Goal: Task Accomplishment & Management: Use online tool/utility

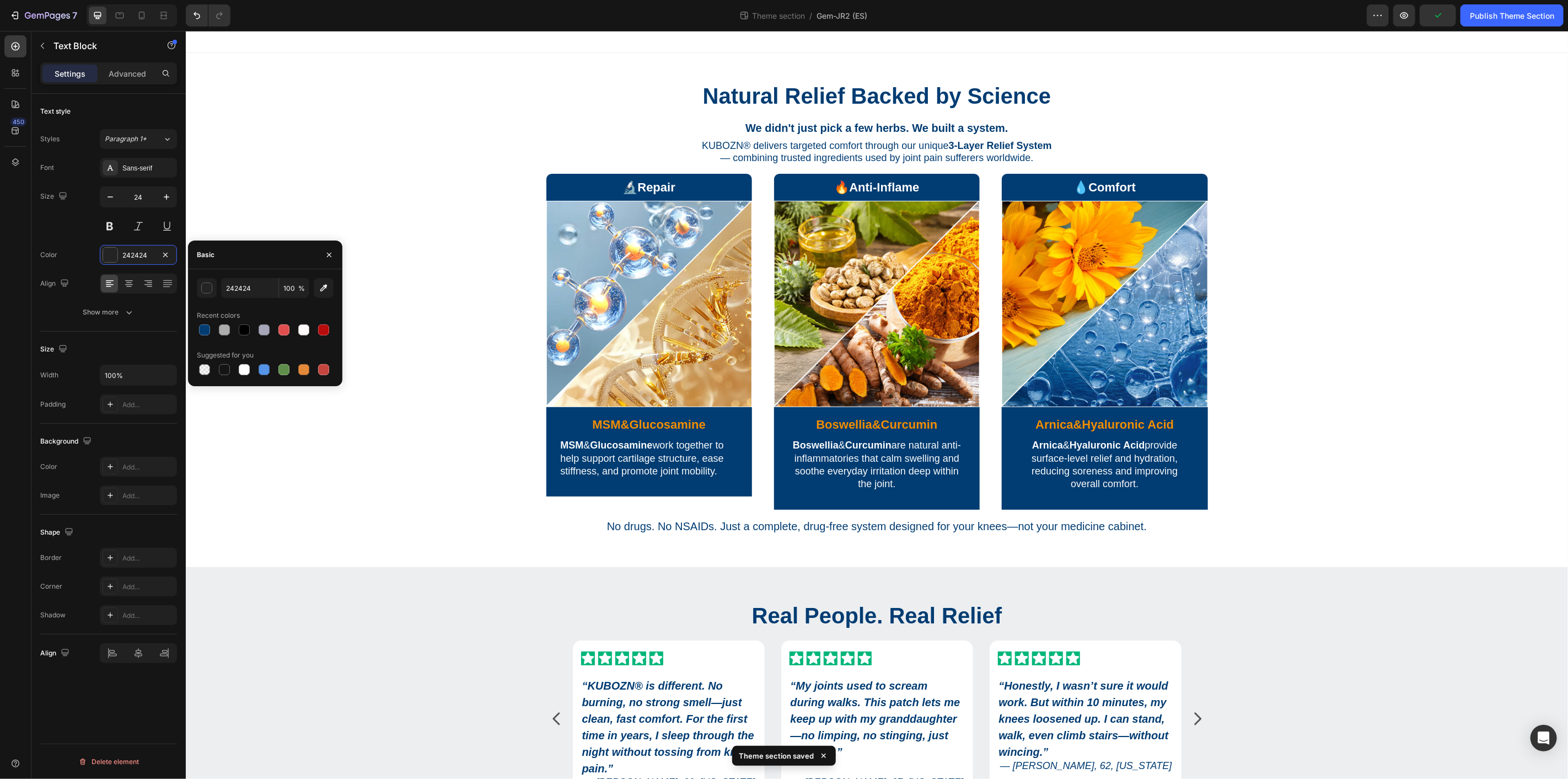
scroll to position [1214, 0]
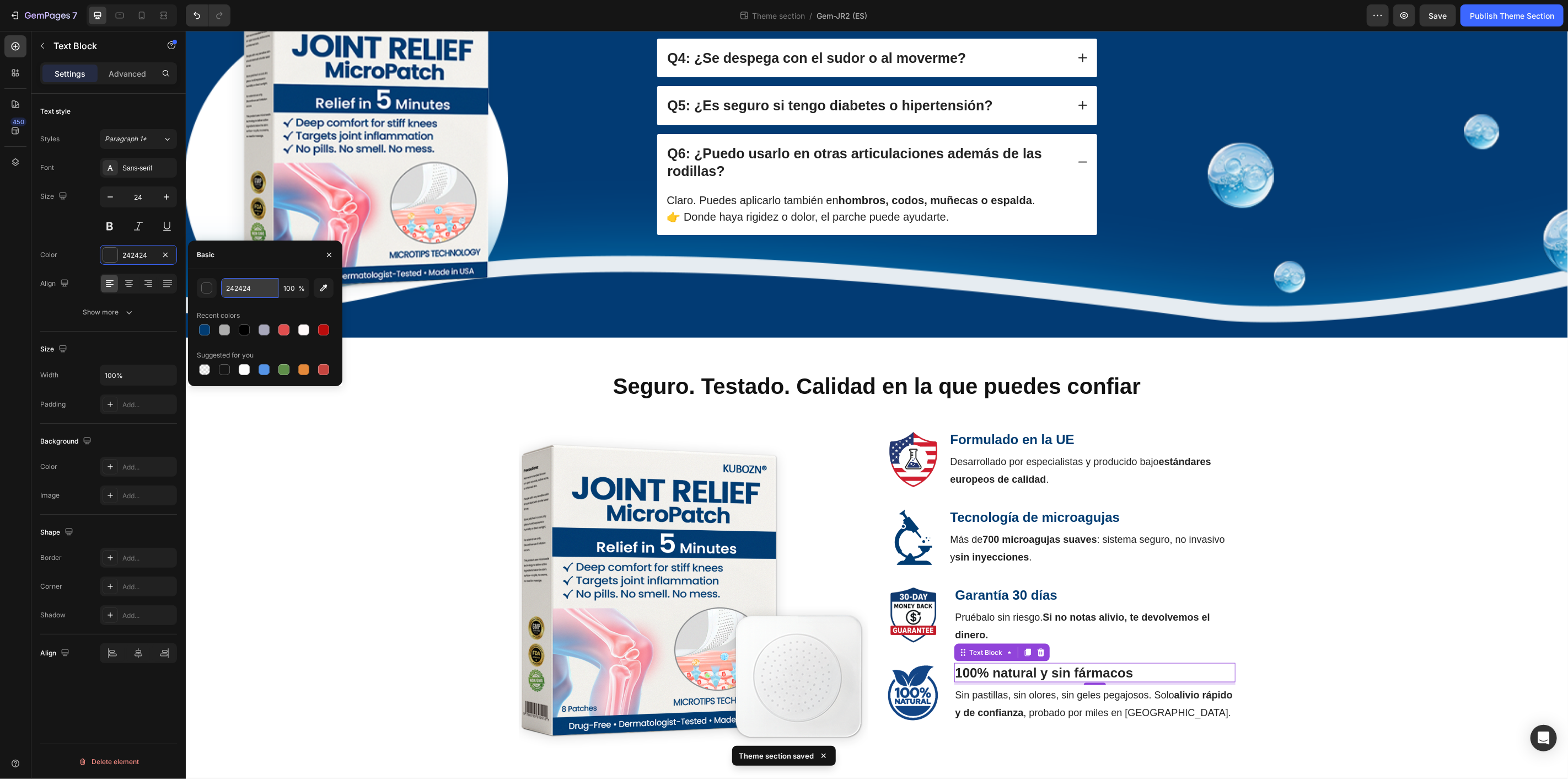
click at [262, 288] on input "242424" at bounding box center [250, 288] width 57 height 20
paste input "013C72"
type input "013C72"
drag, startPoint x: 142, startPoint y: 15, endPoint x: 147, endPoint y: 23, distance: 9.4
click at [142, 15] on icon at bounding box center [142, 15] width 11 height 11
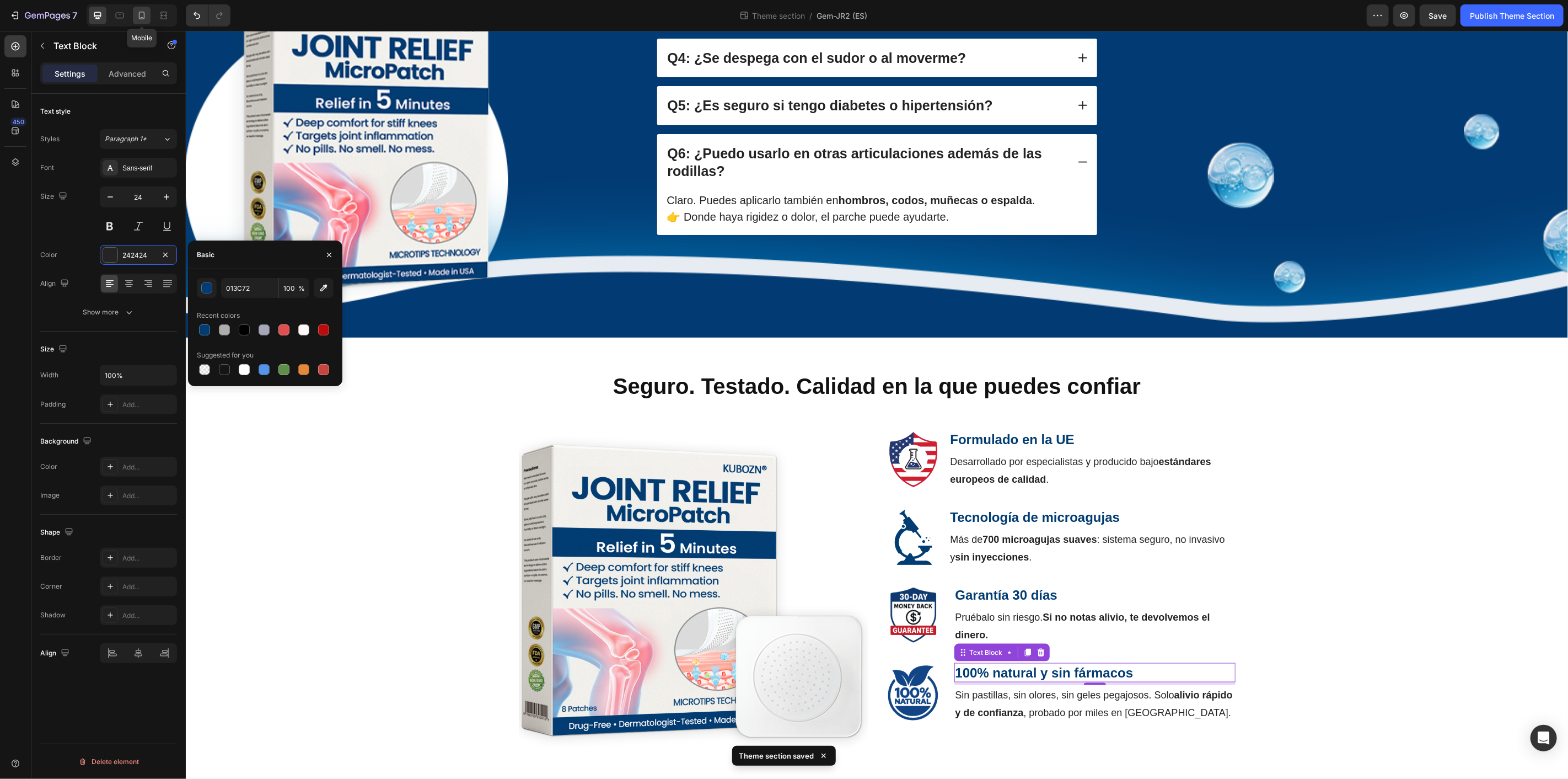
type input "17"
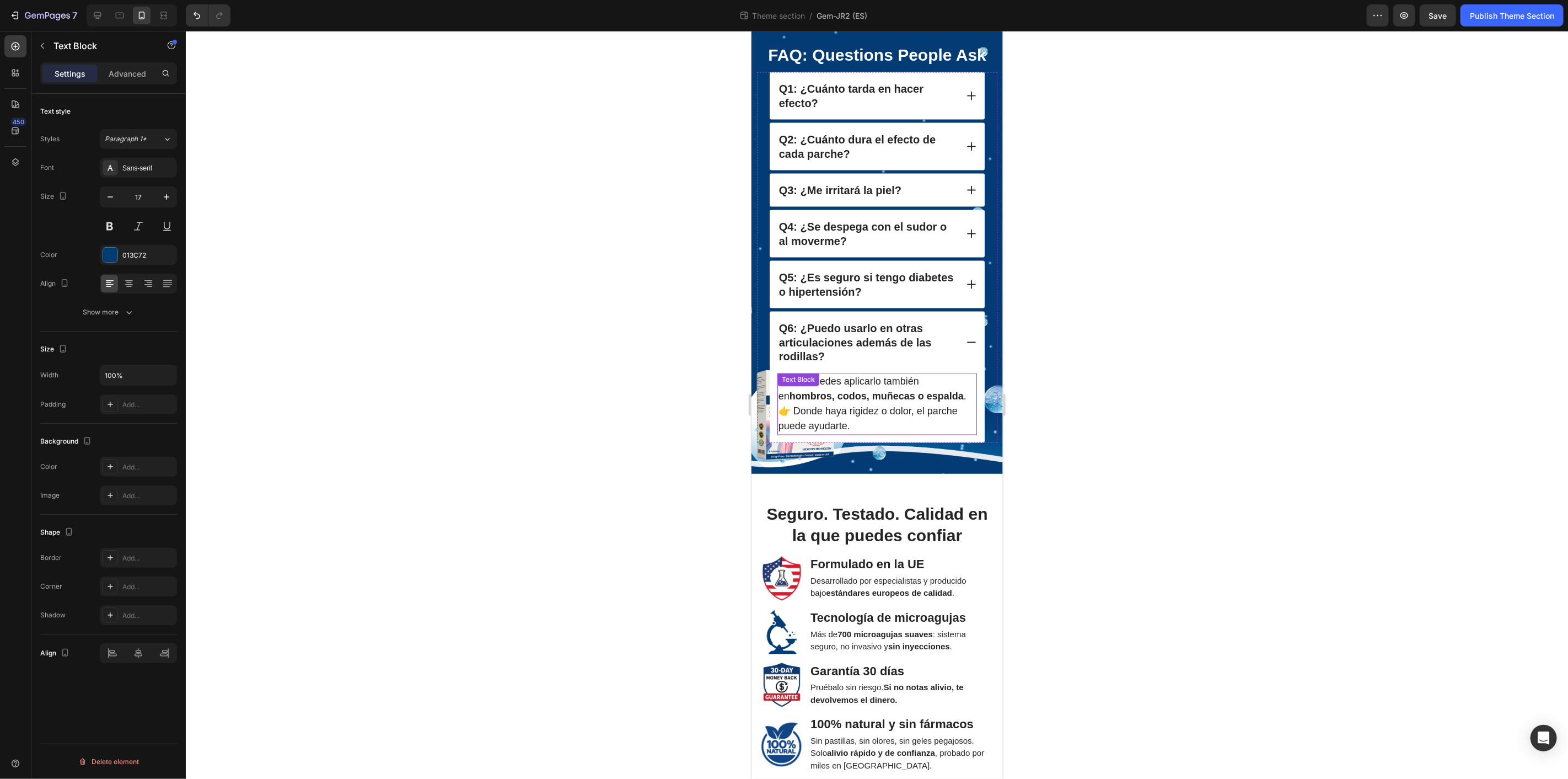
scroll to position [1788, 0]
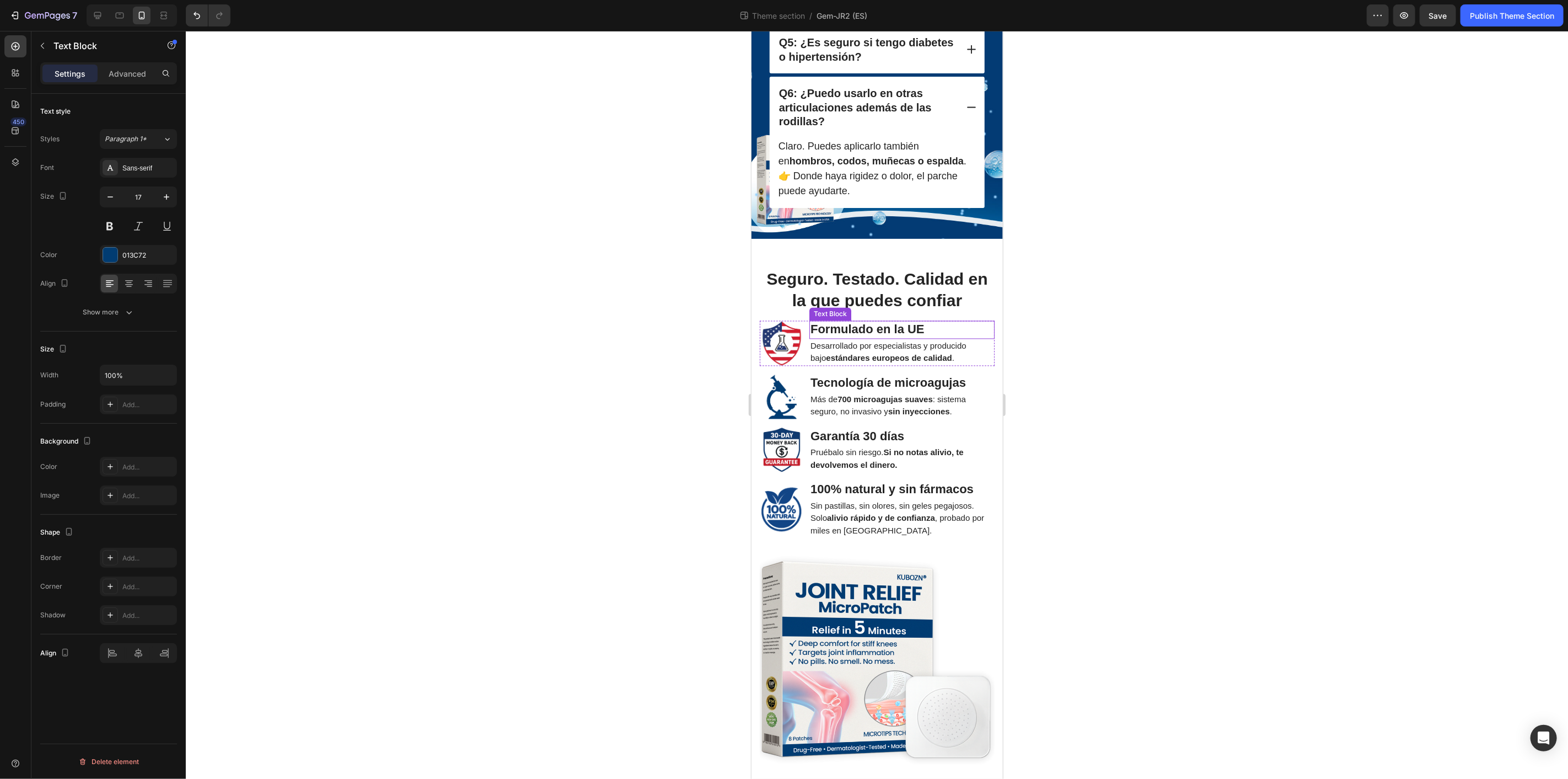
click at [892, 336] on strong "Formulado en la UE" at bounding box center [867, 329] width 114 height 14
click at [108, 256] on div at bounding box center [110, 255] width 15 height 15
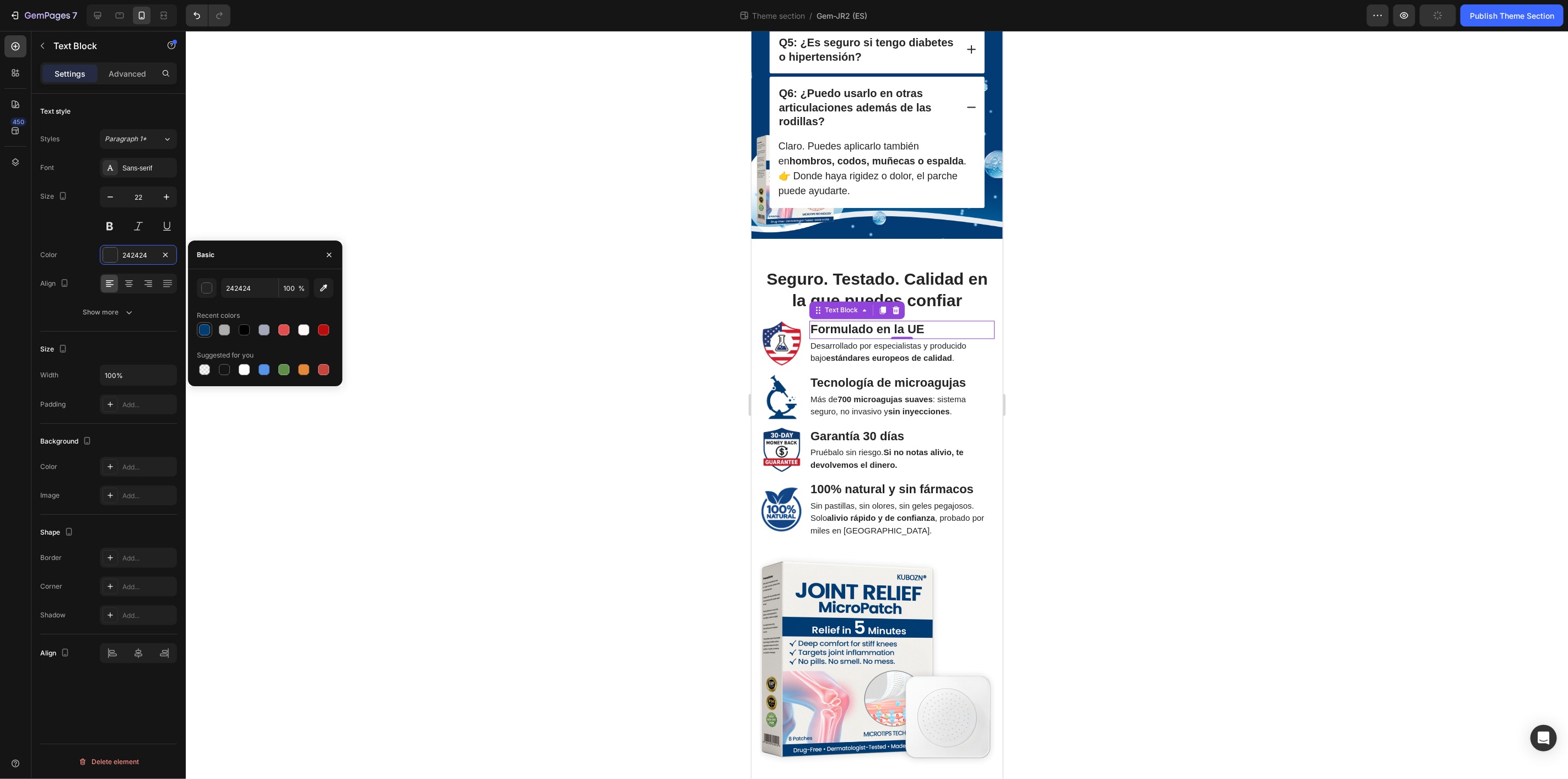
click at [208, 331] on div at bounding box center [205, 330] width 11 height 11
type input "013C72"
click at [907, 389] on strong "Tecnología de microagujas" at bounding box center [887, 382] width 155 height 14
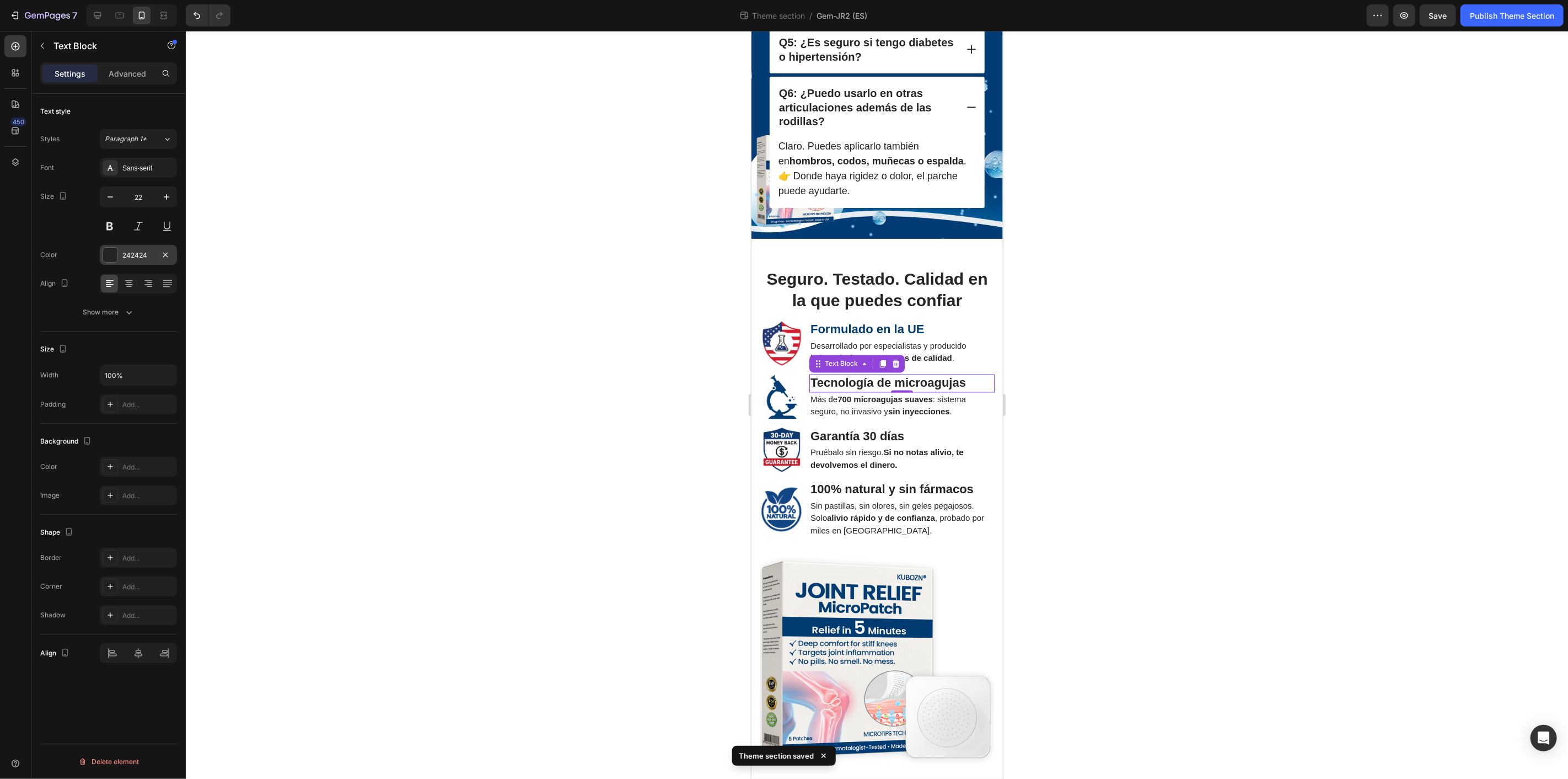
drag, startPoint x: 116, startPoint y: 253, endPoint x: 106, endPoint y: 251, distance: 10.2
click at [112, 252] on div at bounding box center [110, 255] width 15 height 15
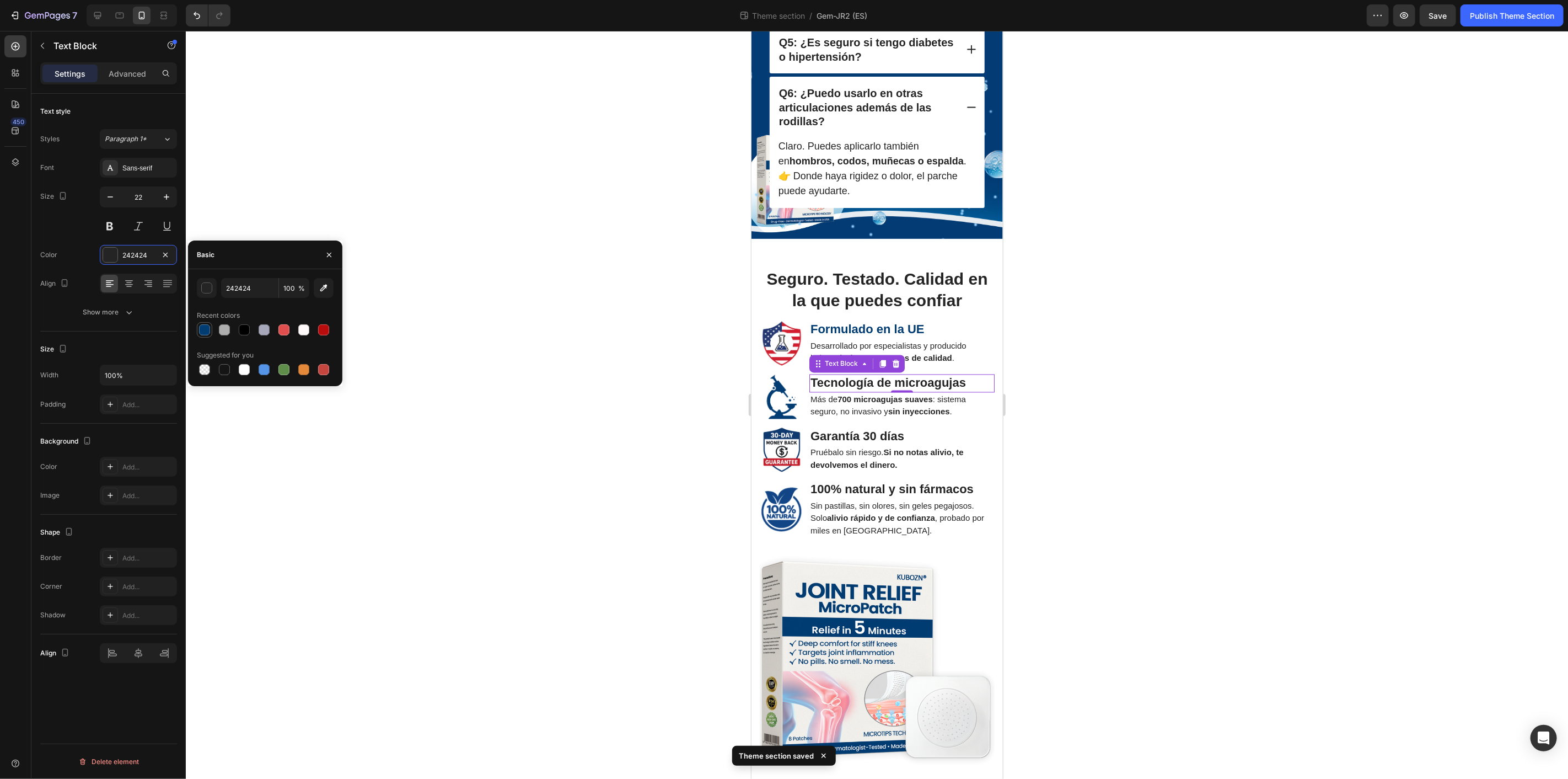
click at [208, 330] on div at bounding box center [205, 330] width 11 height 11
type input "013C72"
click at [859, 443] on strong "Garantía 30 días" at bounding box center [857, 436] width 94 height 14
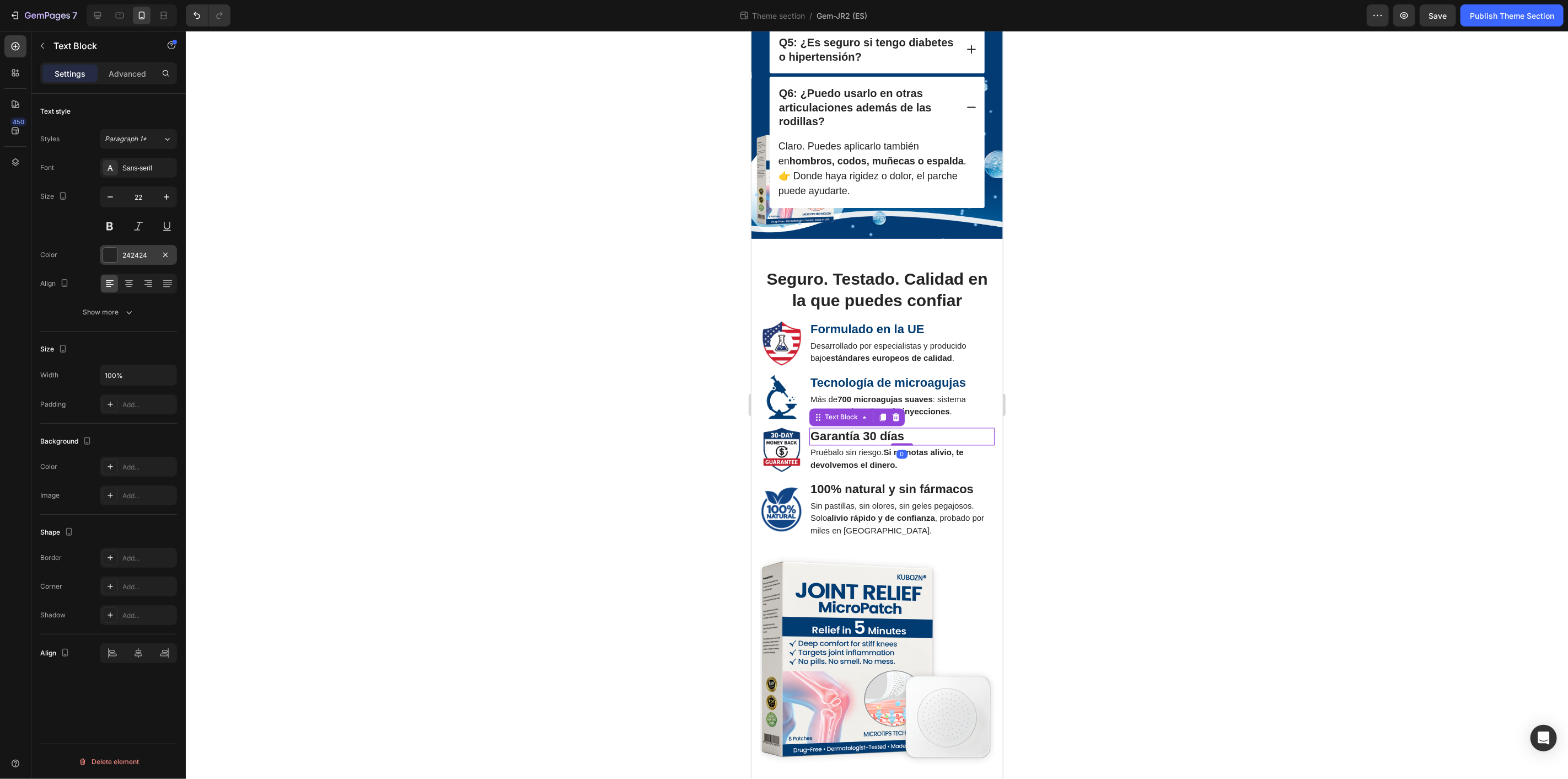
click at [108, 255] on div at bounding box center [110, 255] width 15 height 15
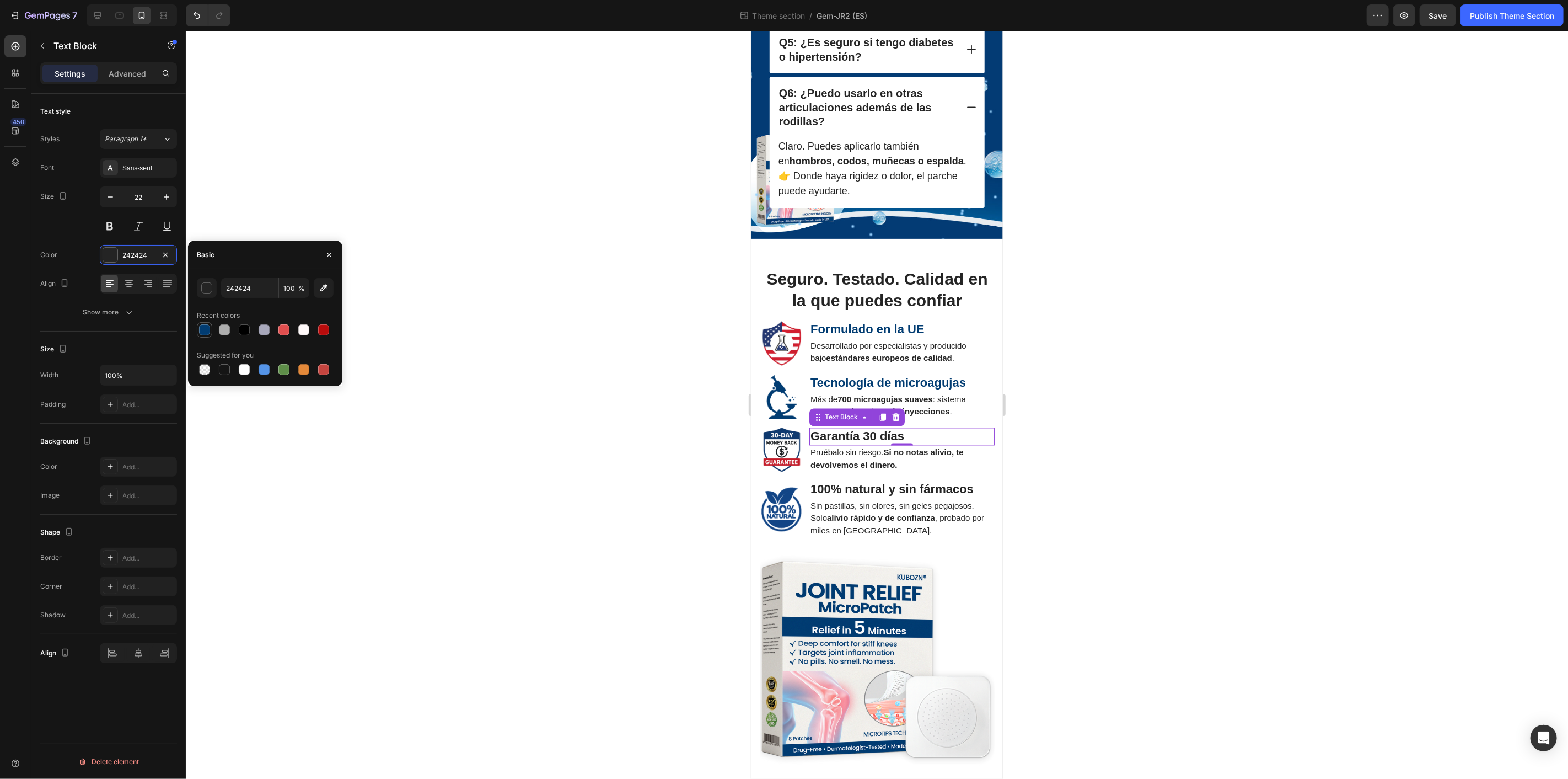
click at [205, 329] on div at bounding box center [205, 330] width 11 height 11
type input "013C72"
click at [920, 496] on strong "100% natural y sin fármacos" at bounding box center [892, 489] width 163 height 14
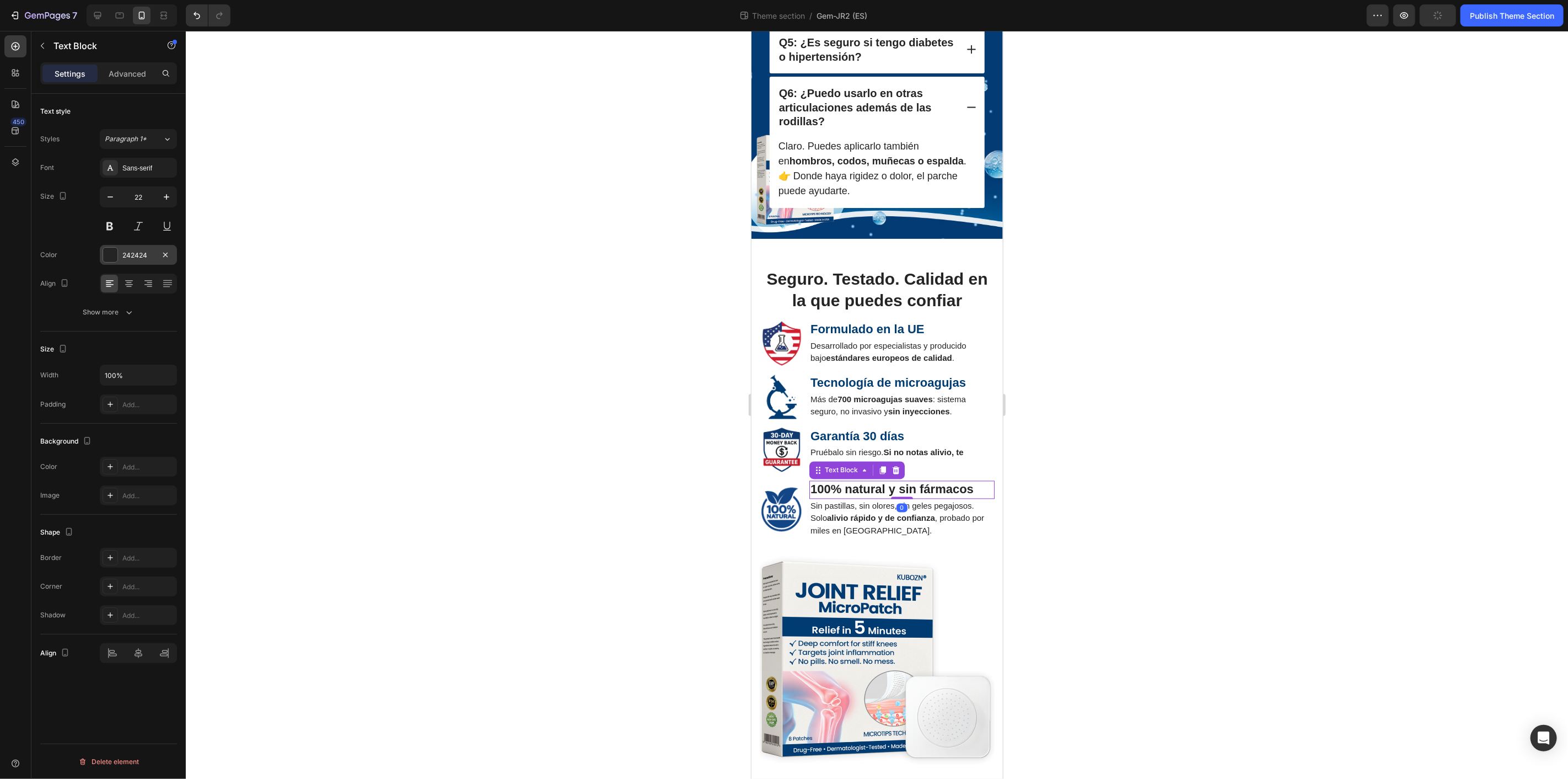
click at [109, 252] on div at bounding box center [110, 255] width 15 height 15
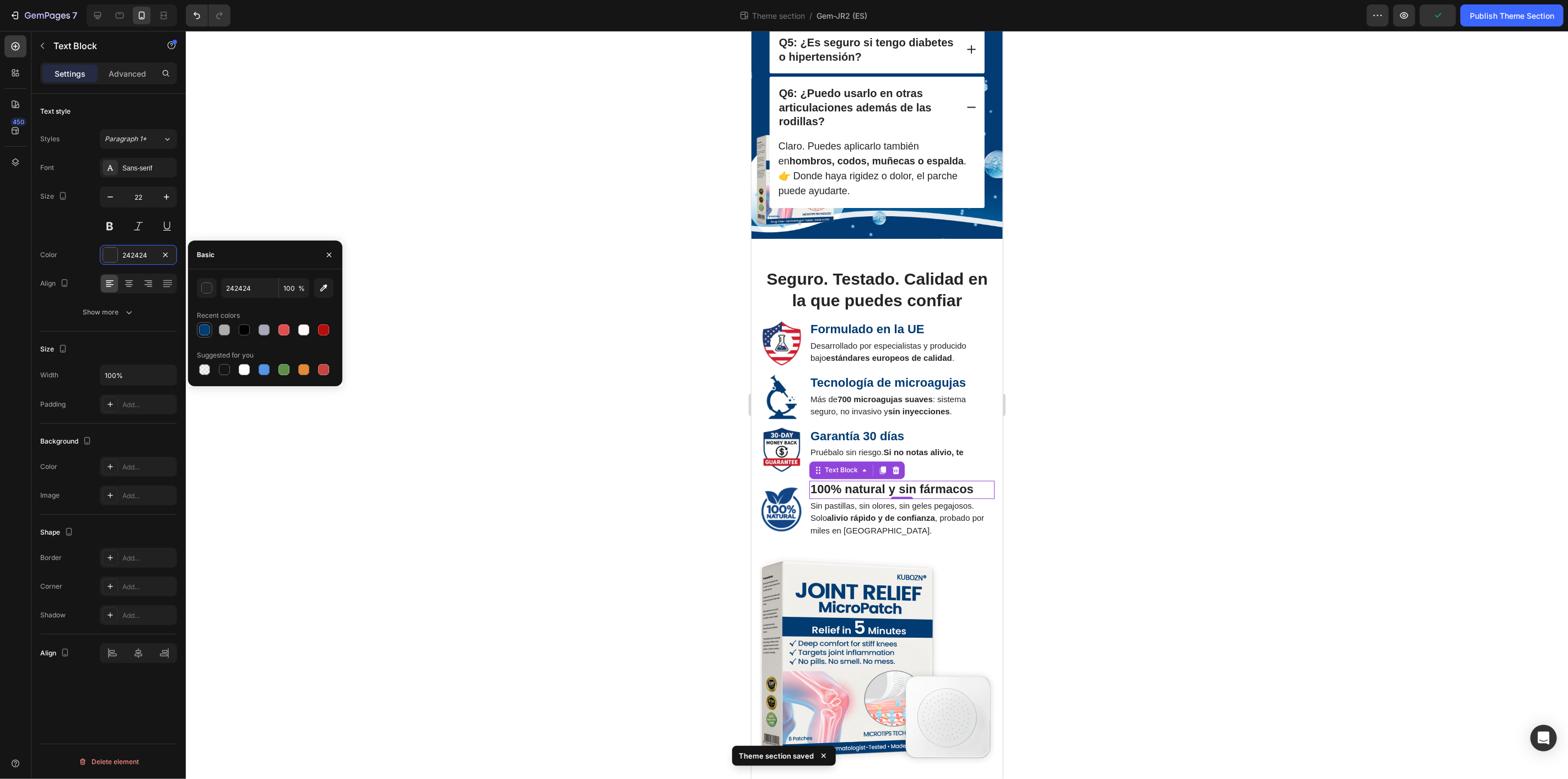
click at [203, 330] on div at bounding box center [205, 330] width 11 height 11
type input "013C72"
click at [1083, 513] on div at bounding box center [877, 405] width 1382 height 748
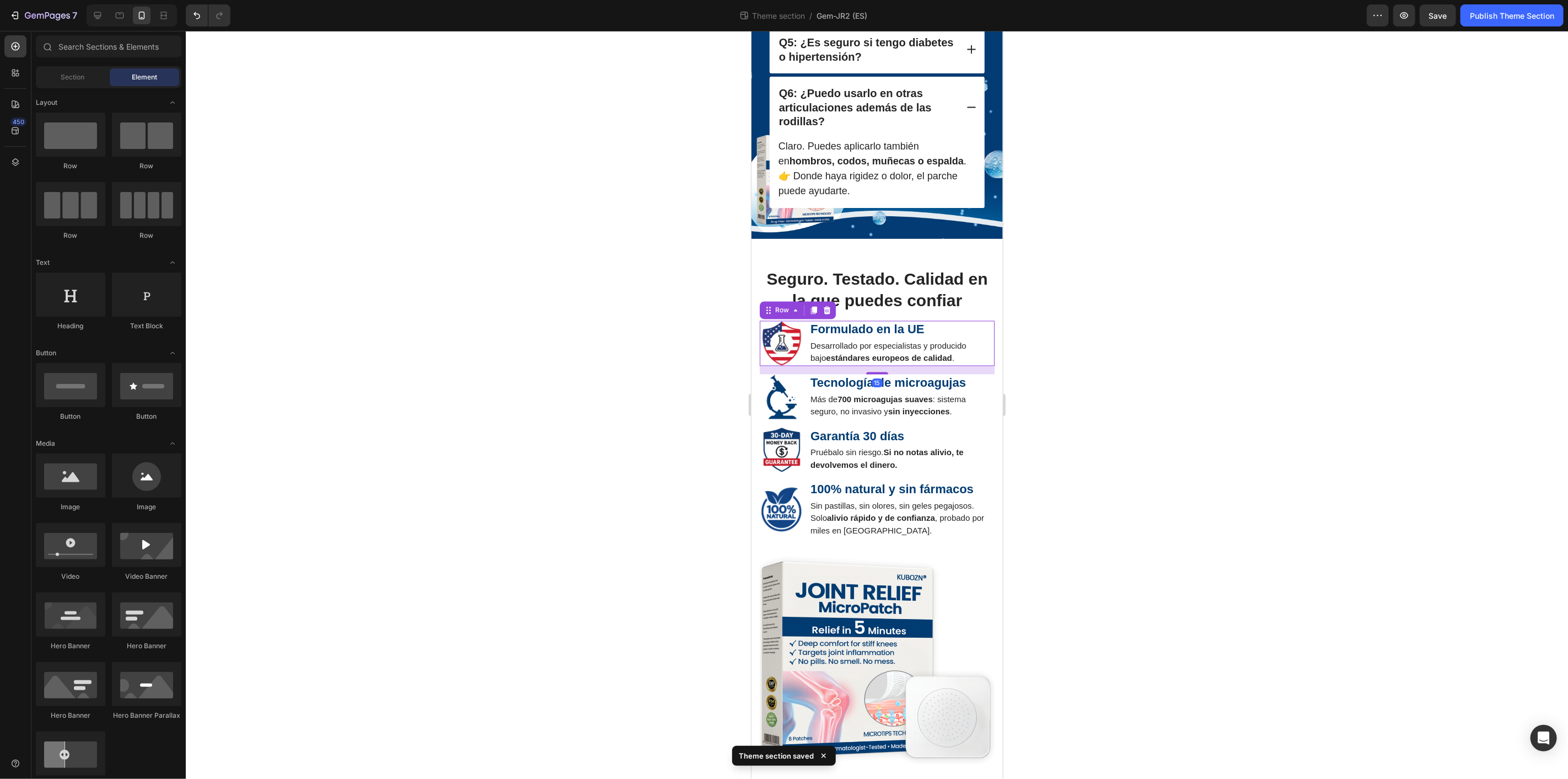
click at [805, 366] on div "Image Formulado en la UE Text Block Desarrollado por especialistas y producido …" at bounding box center [877, 343] width 235 height 45
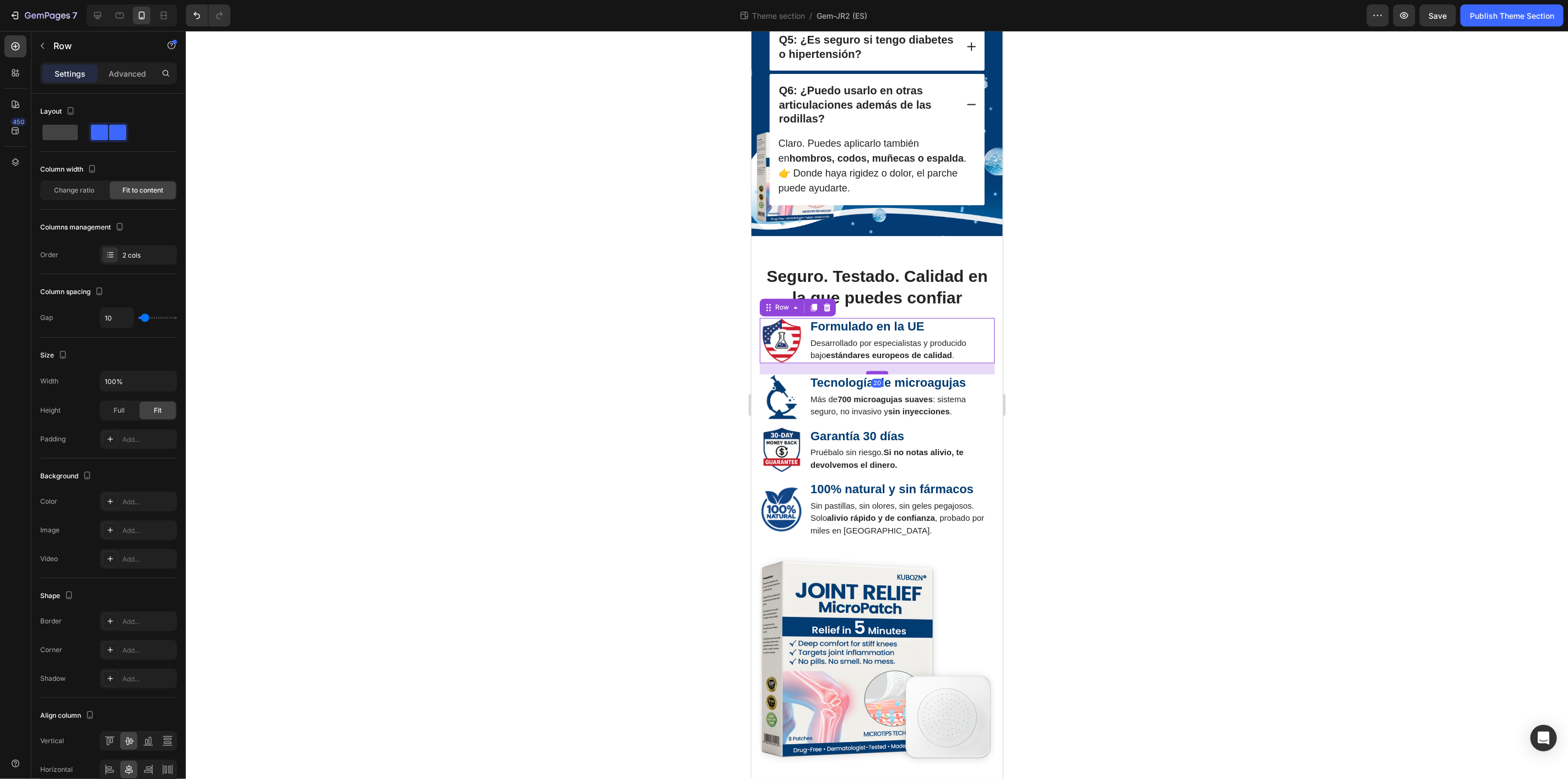
click at [877, 374] on div at bounding box center [877, 372] width 22 height 3
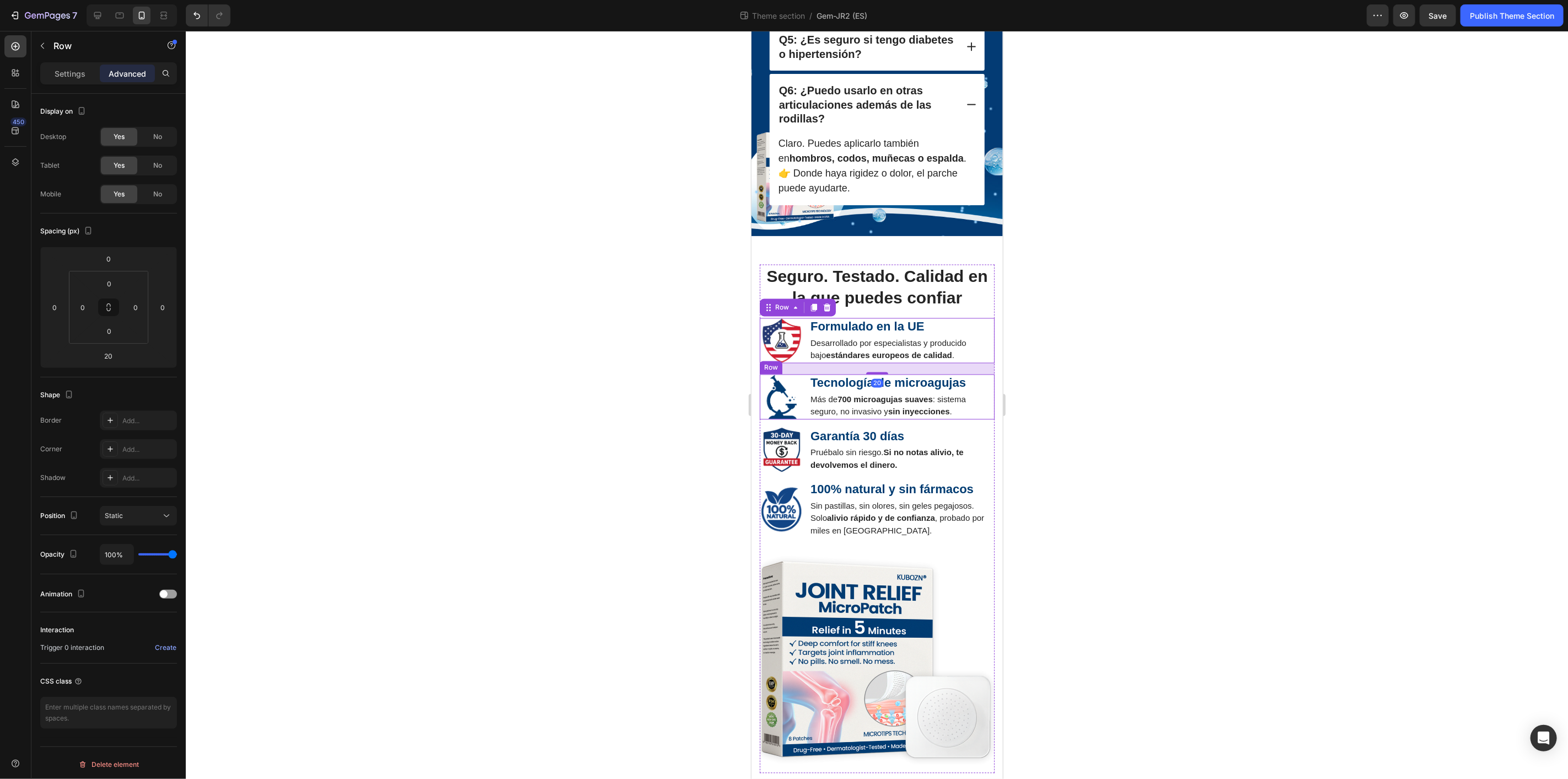
click at [805, 419] on div "Image Tecnología de microagujas Text Block Más de 700 microagujas suaves : sist…" at bounding box center [877, 397] width 235 height 45
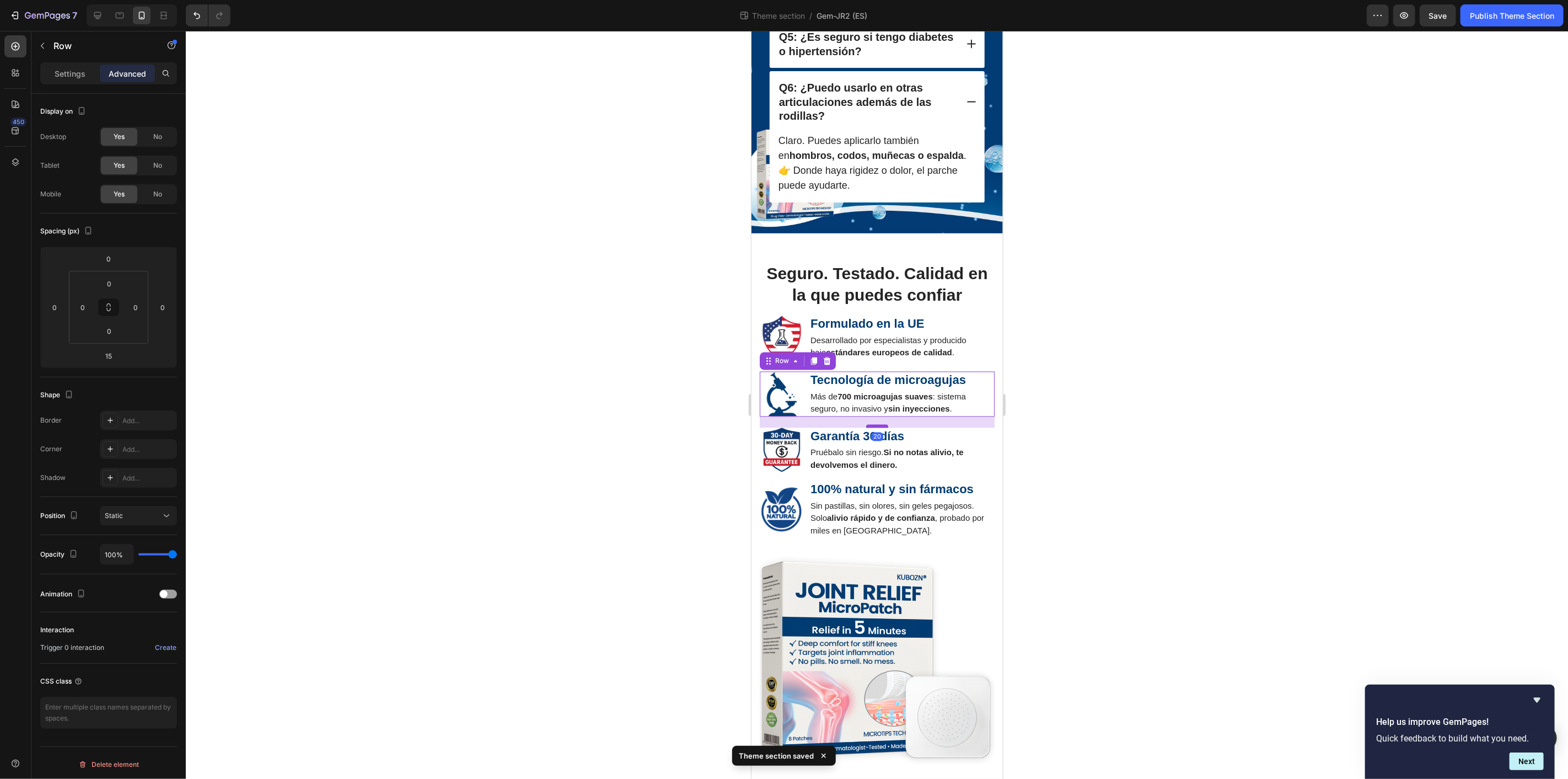
click at [876, 428] on div at bounding box center [877, 426] width 22 height 3
type input "20"
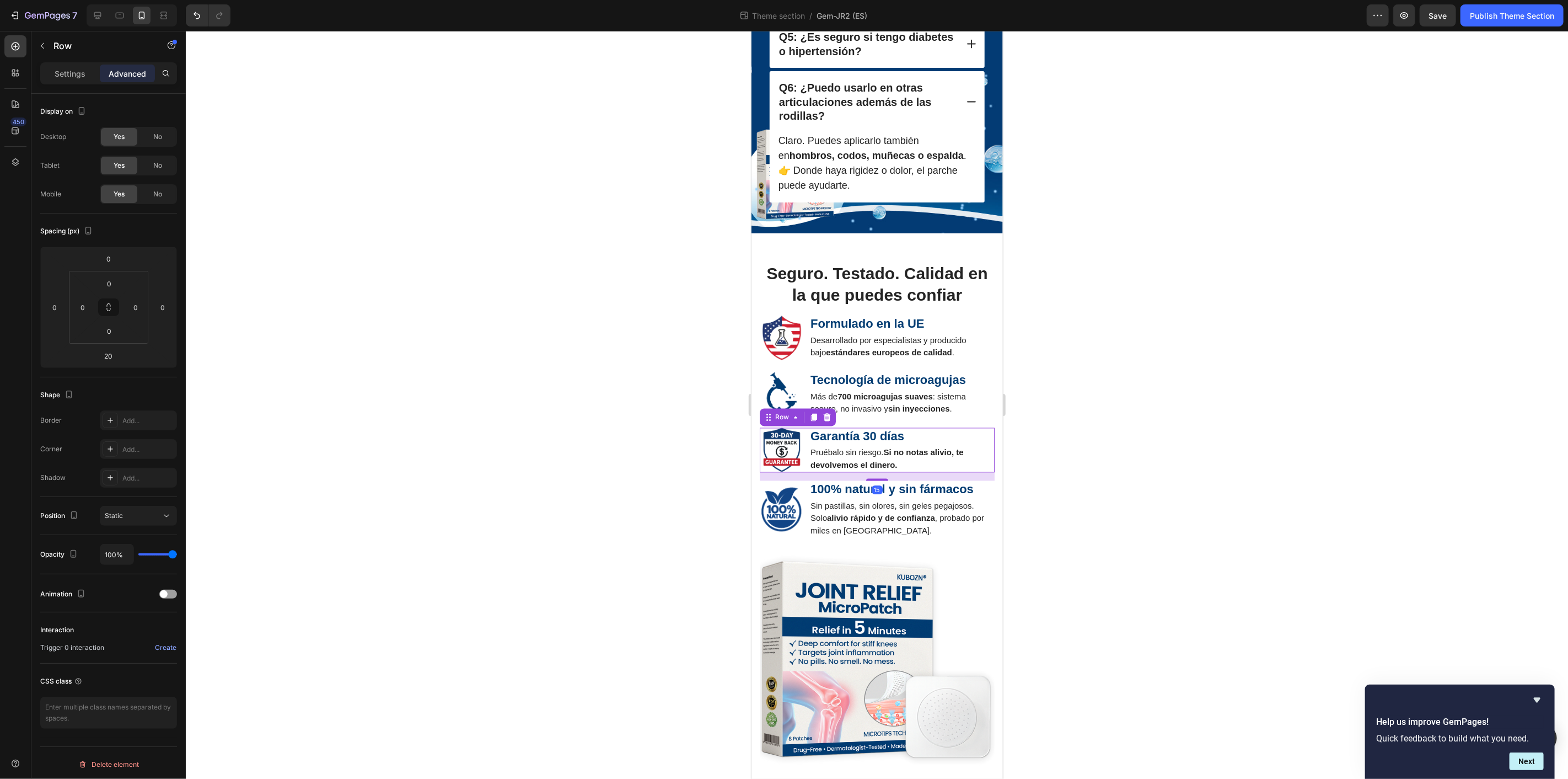
click at [806, 473] on div "Image Garantía 30 días Text Block Pruébalo sin riesgo. Si no notas alivio, te d…" at bounding box center [877, 450] width 235 height 45
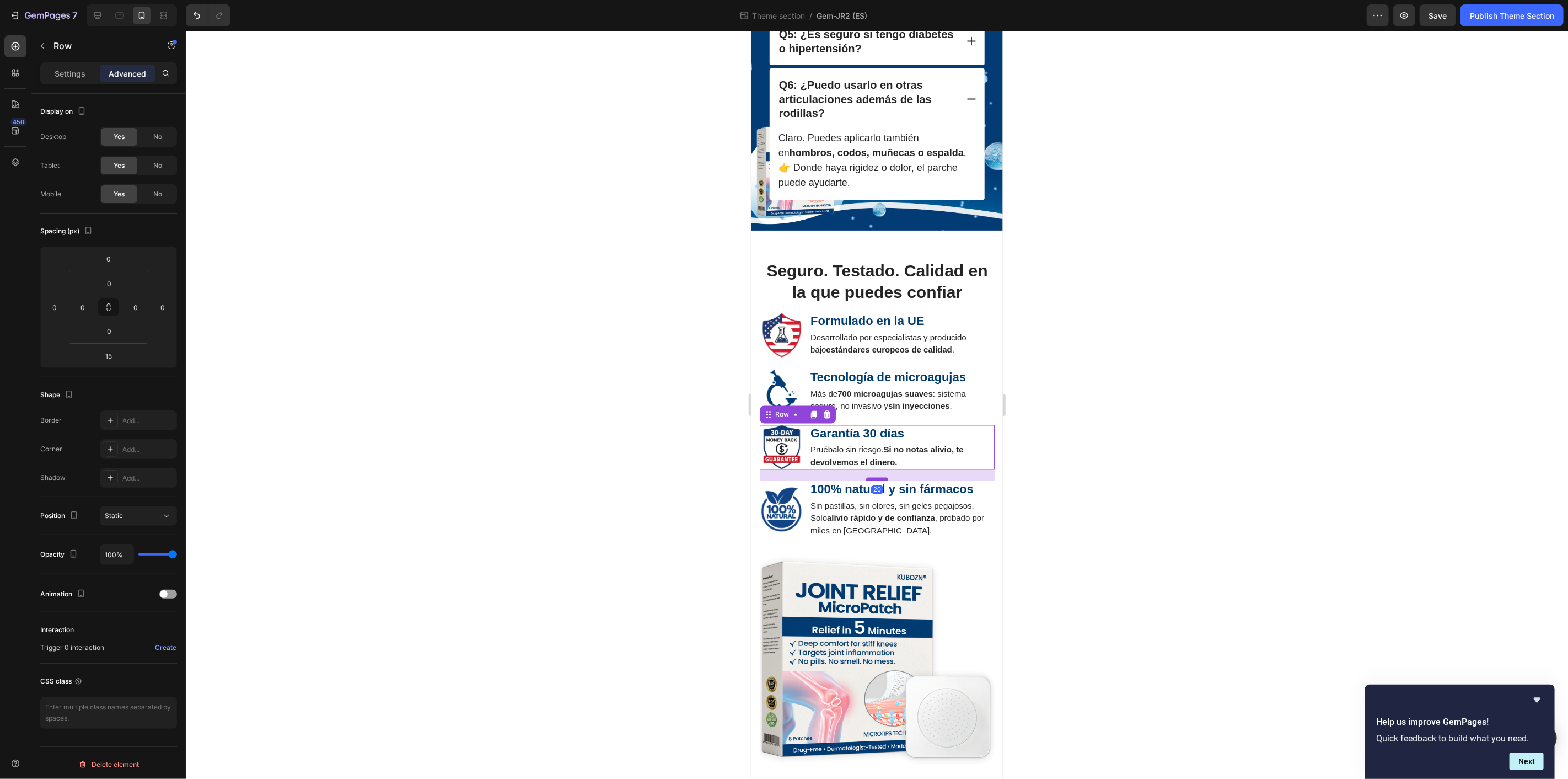
click at [878, 481] on div at bounding box center [877, 478] width 22 height 3
type input "20"
click at [1177, 613] on div at bounding box center [877, 405] width 1382 height 748
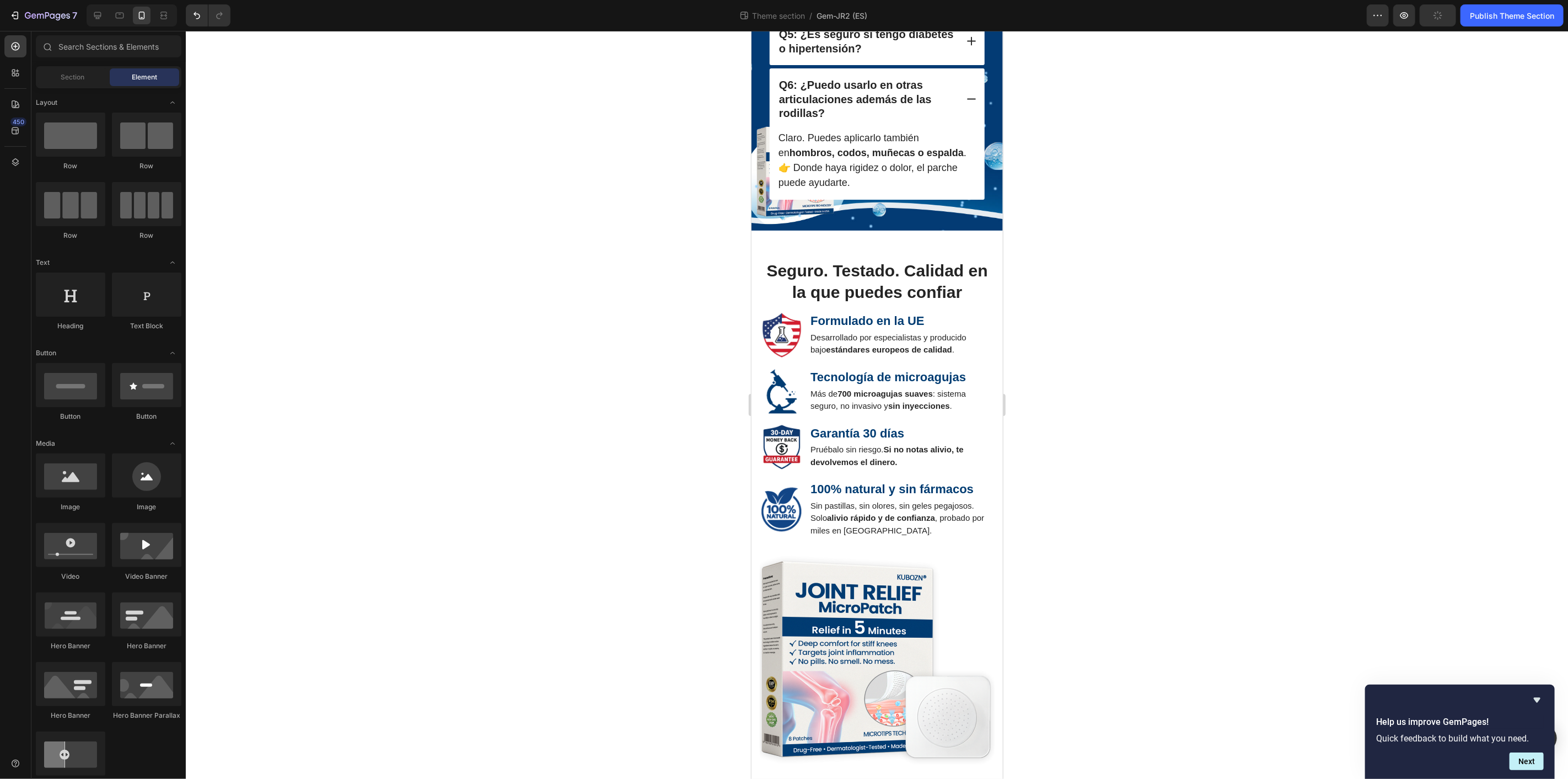
click at [1180, 425] on div at bounding box center [877, 405] width 1382 height 748
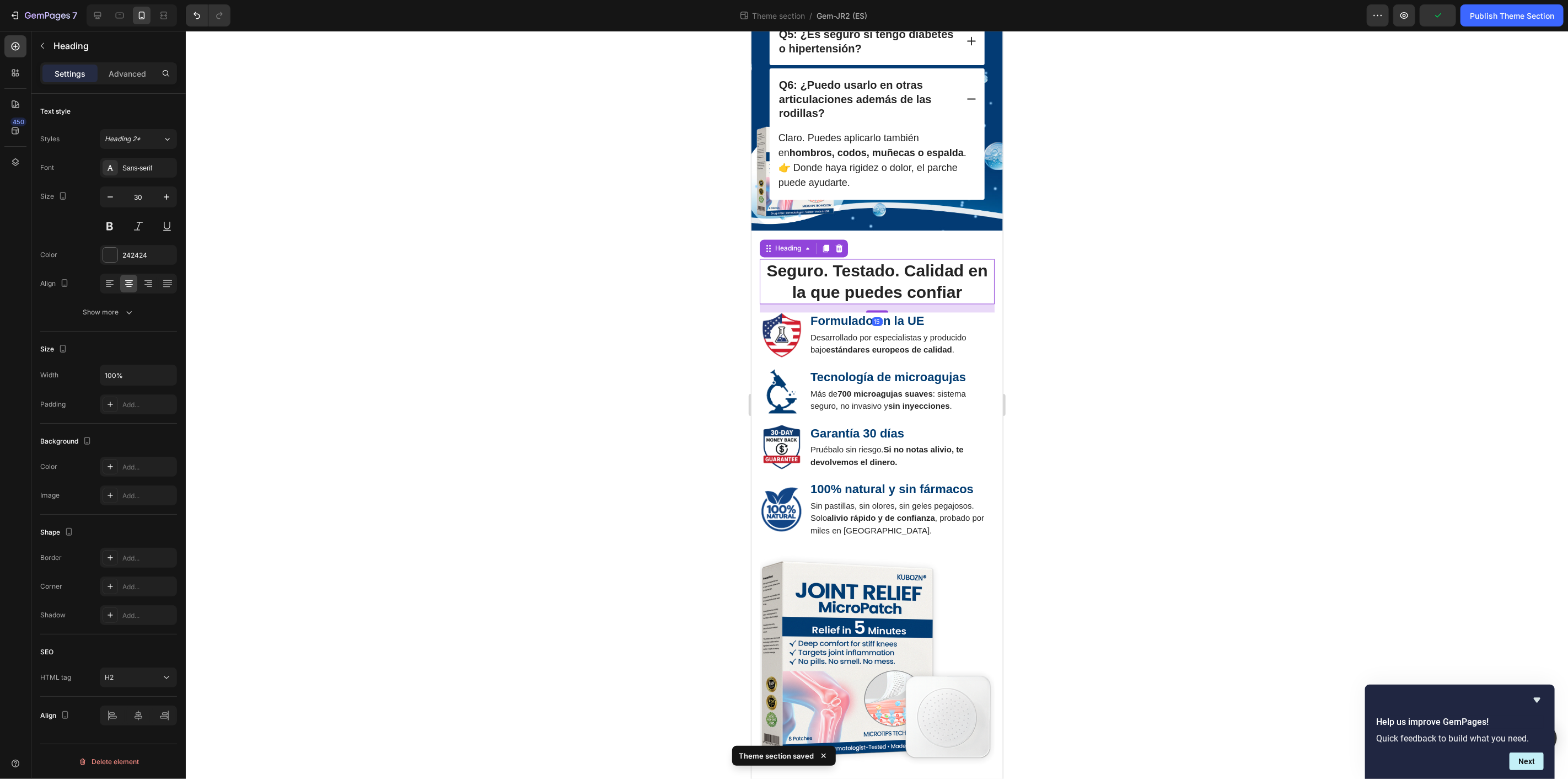
click at [937, 301] on strong "Seguro. Testado. Calidad en la que puedes confiar" at bounding box center [876, 281] width 221 height 40
click at [882, 301] on div "20" at bounding box center [877, 301] width 235 height 0
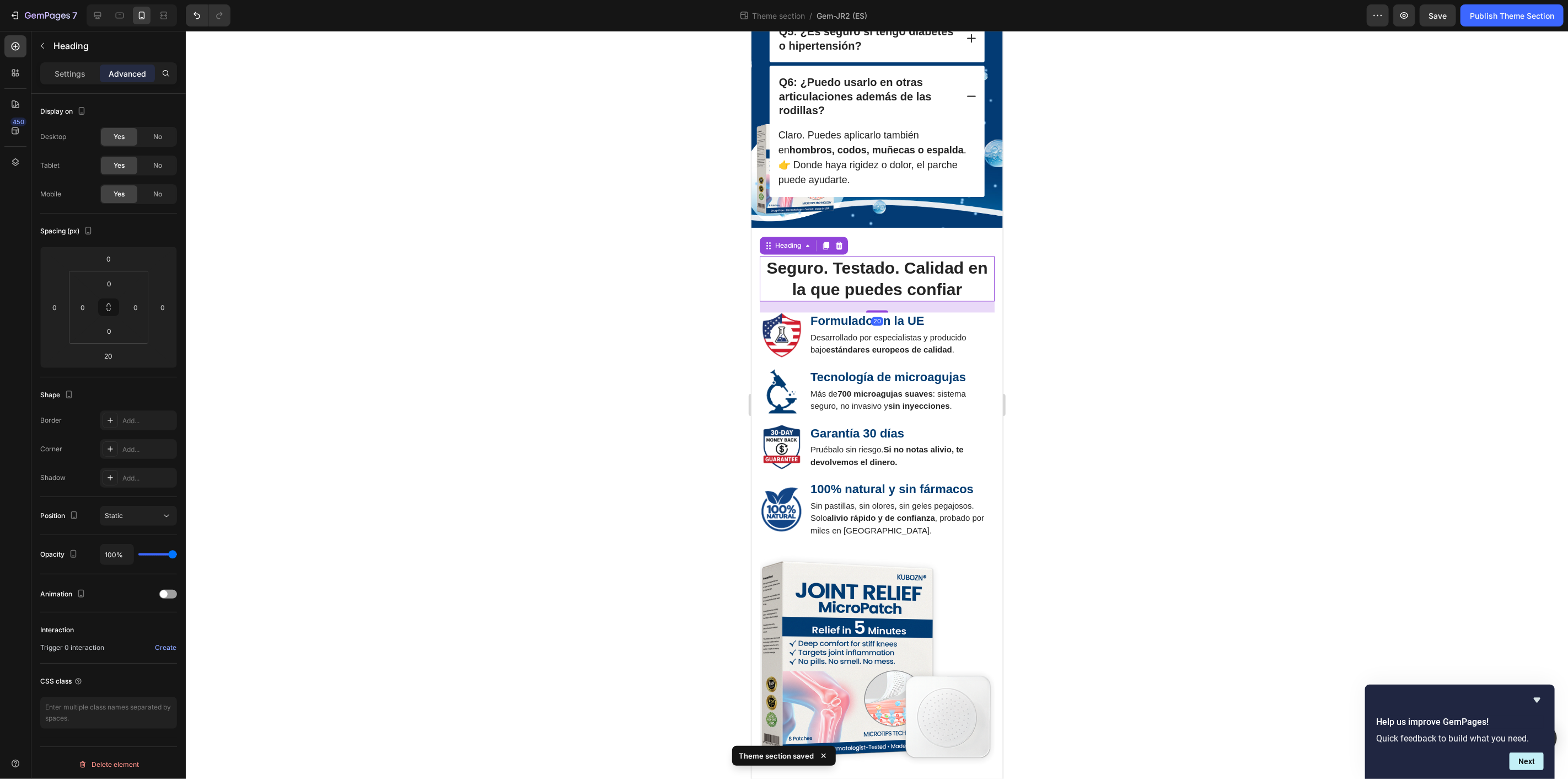
drag, startPoint x: 1151, startPoint y: 398, endPoint x: 226, endPoint y: 355, distance: 926.0
click at [1151, 398] on div at bounding box center [877, 405] width 1382 height 748
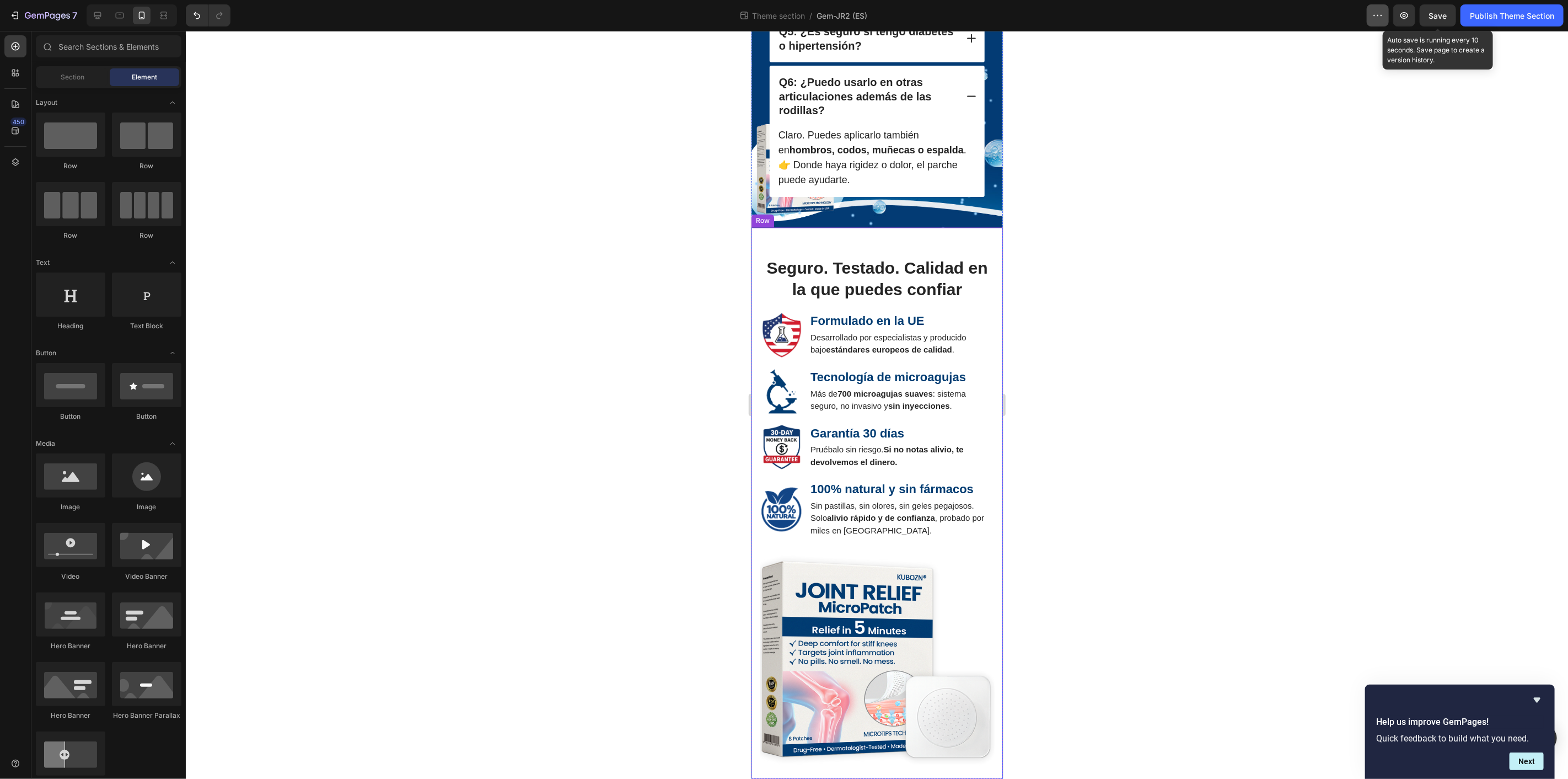
drag, startPoint x: 1438, startPoint y: 17, endPoint x: 1381, endPoint y: 9, distance: 57.6
click at [1439, 17] on span "Save" at bounding box center [1438, 15] width 18 height 9
click at [97, 16] on icon at bounding box center [98, 16] width 7 height 7
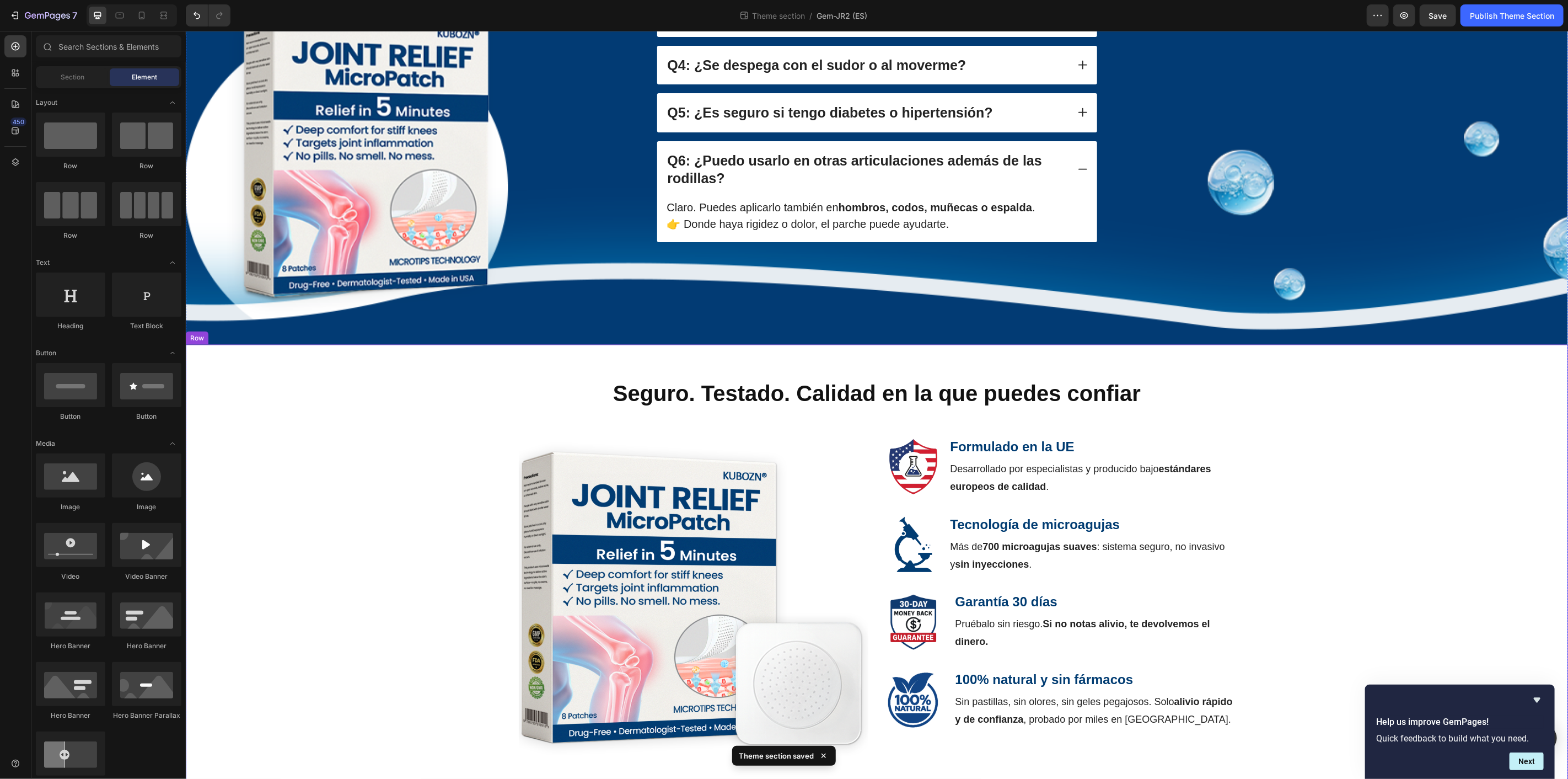
scroll to position [1214, 0]
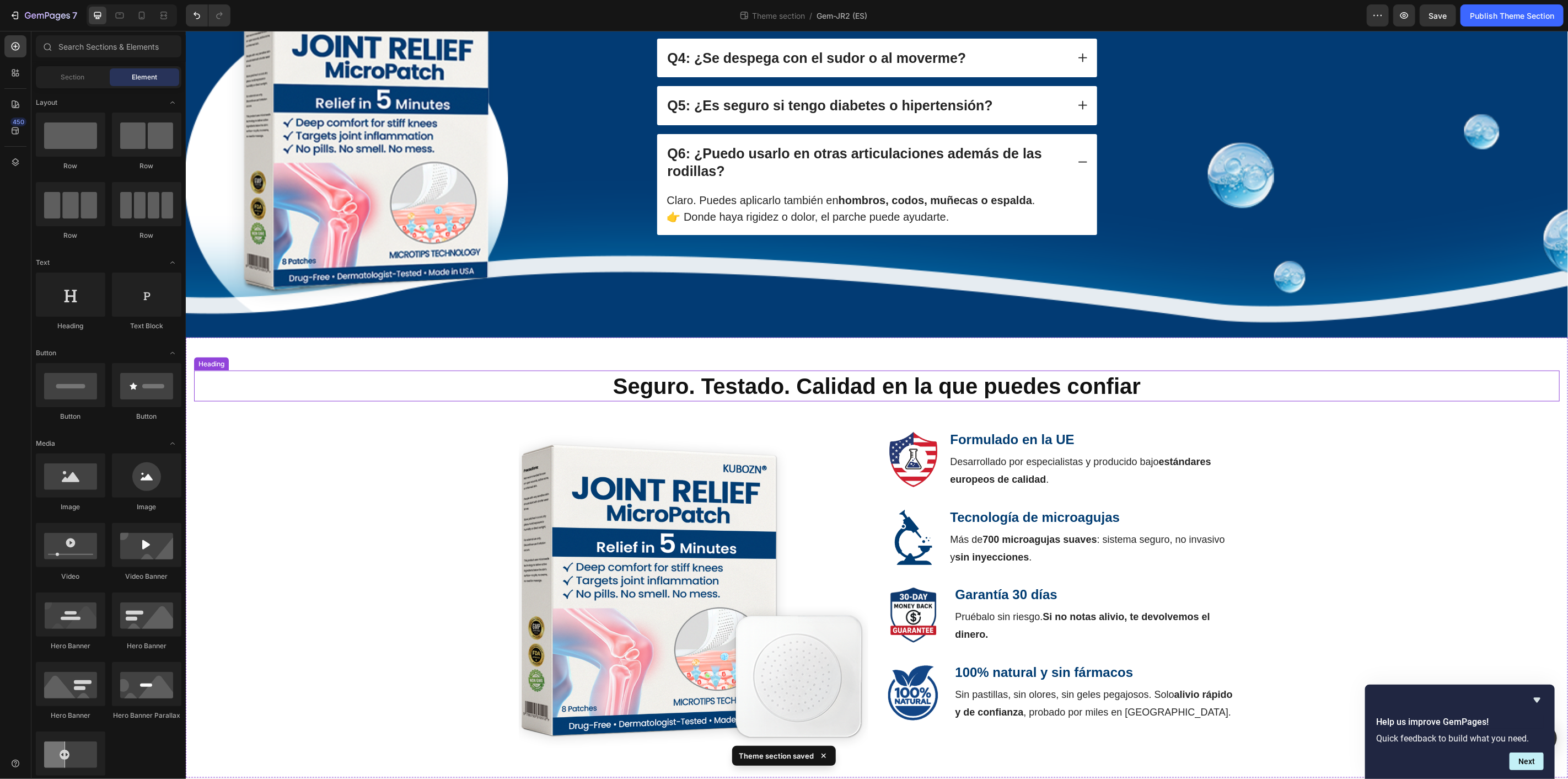
click at [1024, 398] on strong "Seguro. Testado. Calidad en la que puedes confiar" at bounding box center [876, 386] width 528 height 24
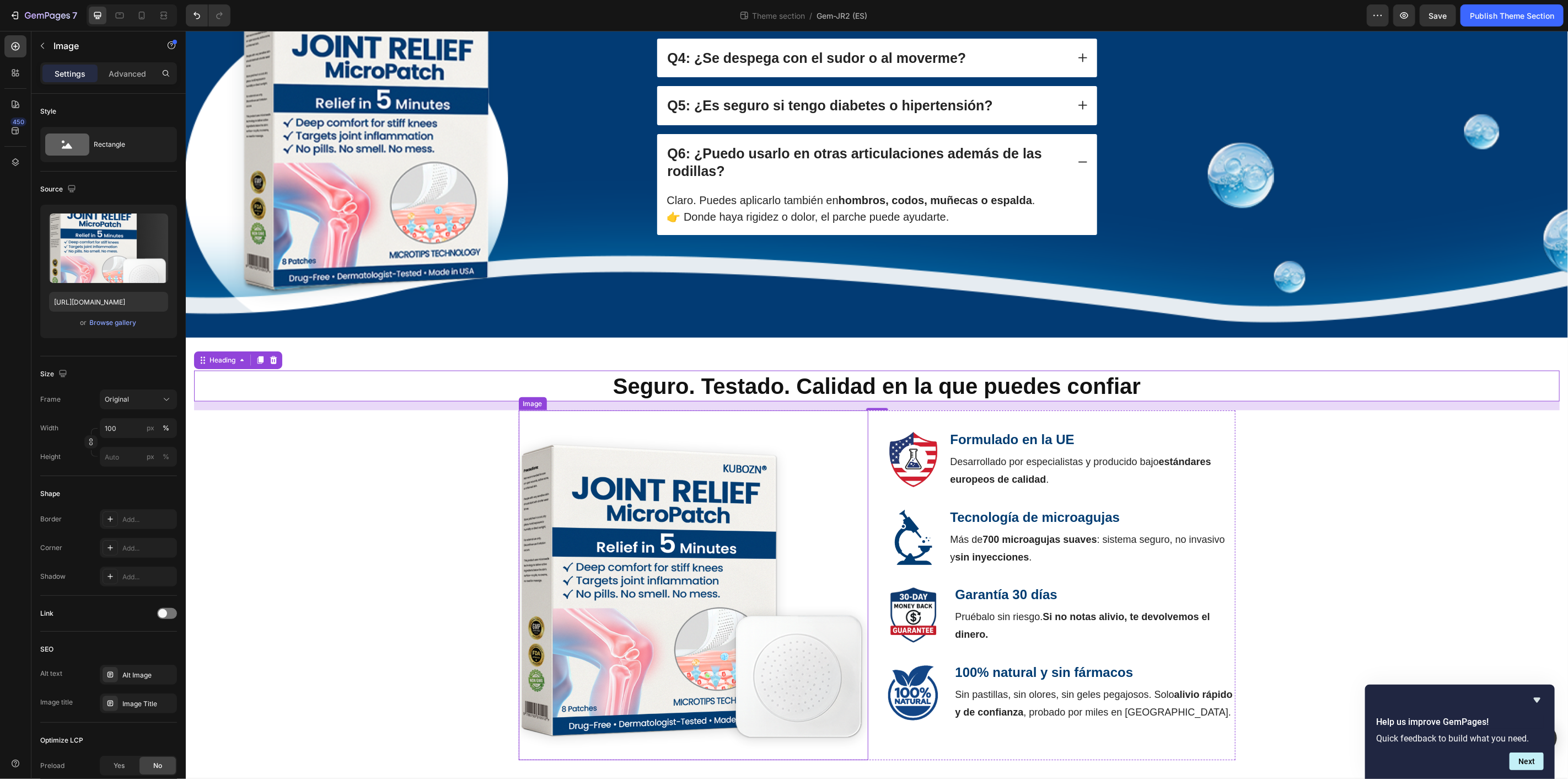
click at [780, 582] on img at bounding box center [693, 585] width 349 height 350
